Goal: Task Accomplishment & Management: Complete application form

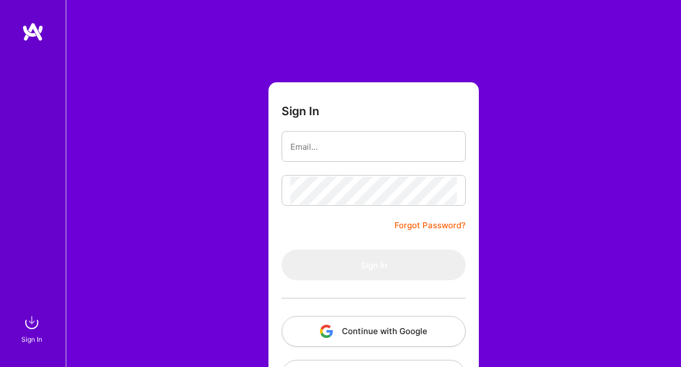
click at [363, 147] on input "email" at bounding box center [373, 147] width 167 height 28
type input "[EMAIL_ADDRESS][DOMAIN_NAME]"
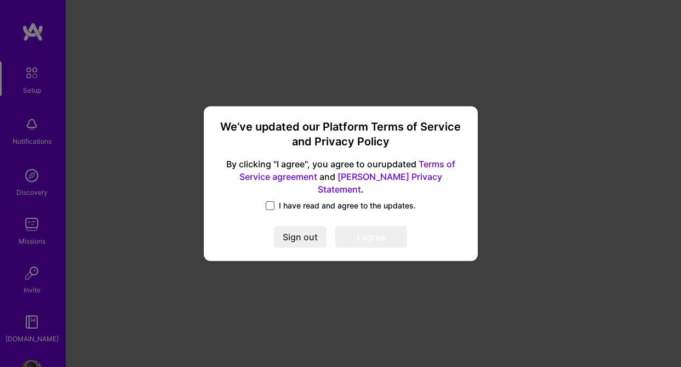
click at [266, 200] on label "I have read and agree to the updates." at bounding box center [341, 205] width 150 height 11
click at [0, 0] on input "I have read and agree to the updates." at bounding box center [0, 0] width 0 height 0
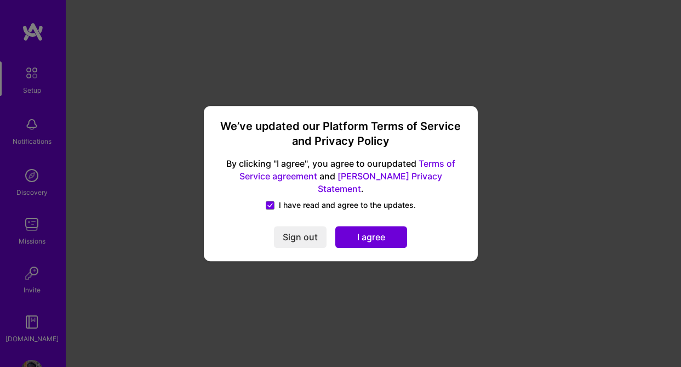
click at [346, 226] on button "I agree" at bounding box center [371, 237] width 72 height 22
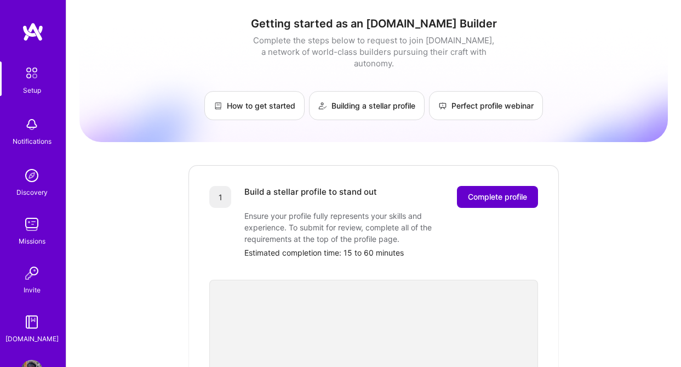
click at [494, 191] on span "Complete profile" at bounding box center [497, 196] width 59 height 11
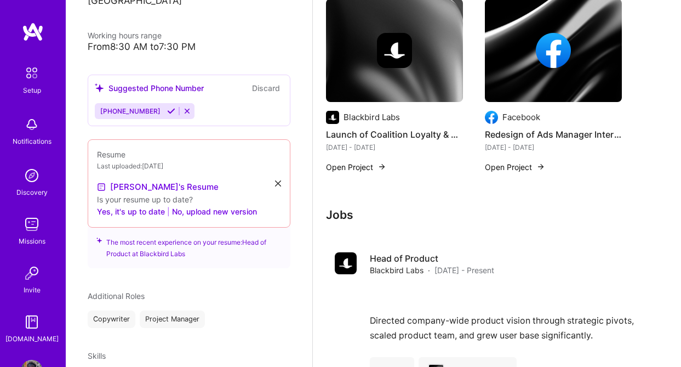
scroll to position [241, 0]
click at [223, 204] on button "No, upload new version" at bounding box center [214, 210] width 85 height 13
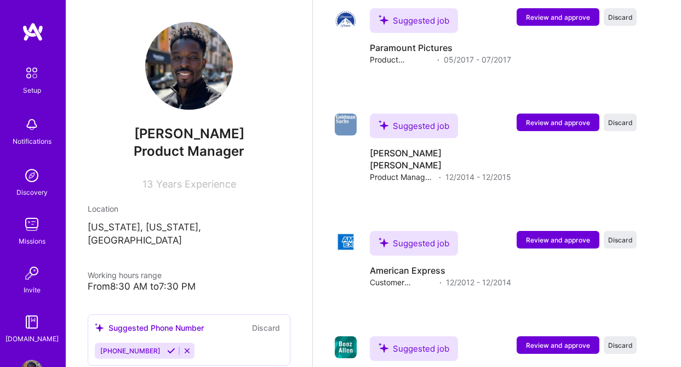
scroll to position [2718, 0]
